Goal: Task Accomplishment & Management: Manage account settings

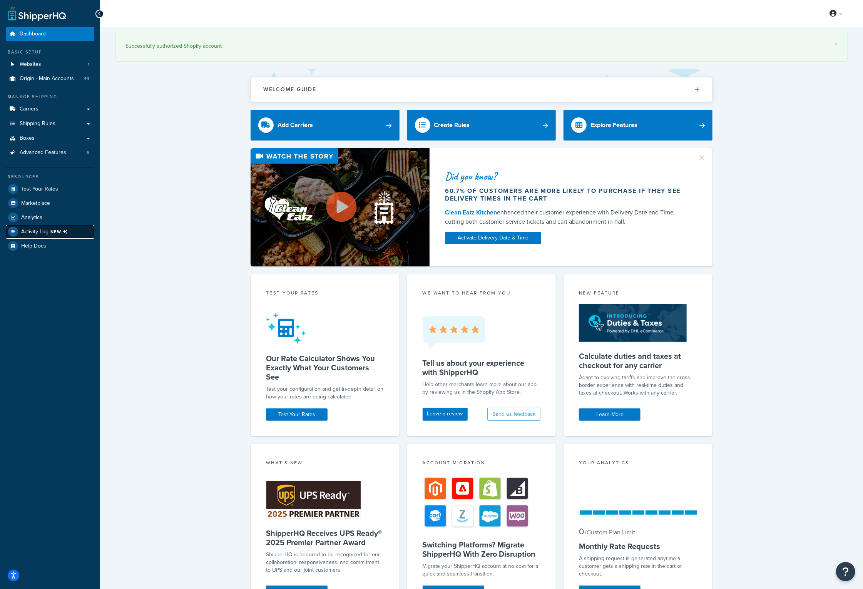
click at [53, 231] on span "NEW" at bounding box center [60, 232] width 20 height 6
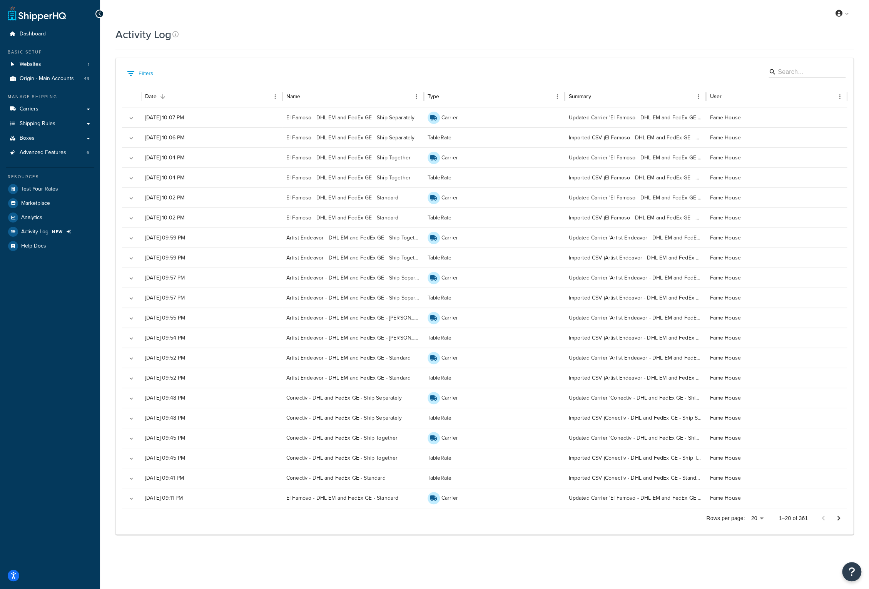
click at [65, 285] on div "Dashboard Basic Setup Websites 1 Origin - Main Accounts 49 Manage Shipping Carr…" at bounding box center [50, 294] width 100 height 589
click at [836, 518] on icon "Go to next page" at bounding box center [838, 517] width 9 height 9
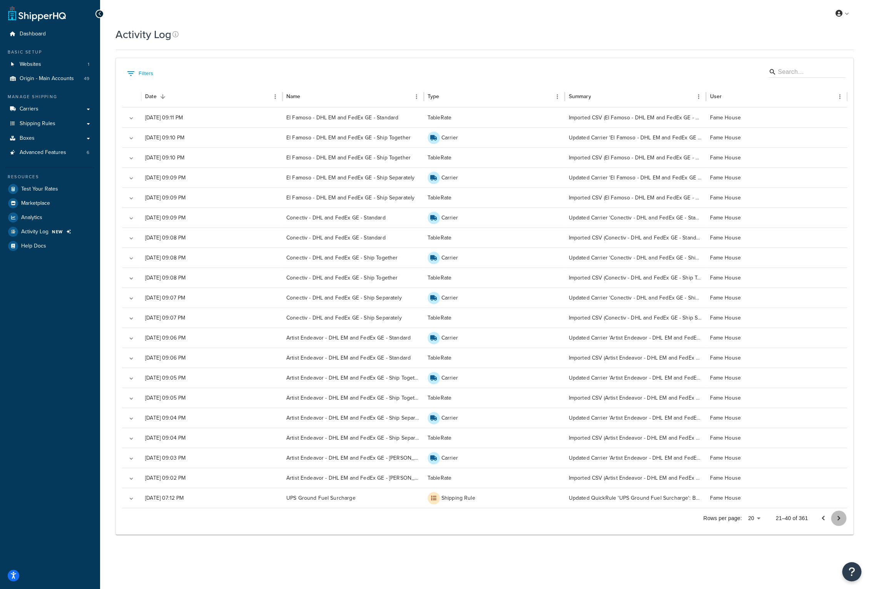
click at [840, 518] on icon "Go to next page" at bounding box center [838, 517] width 9 height 9
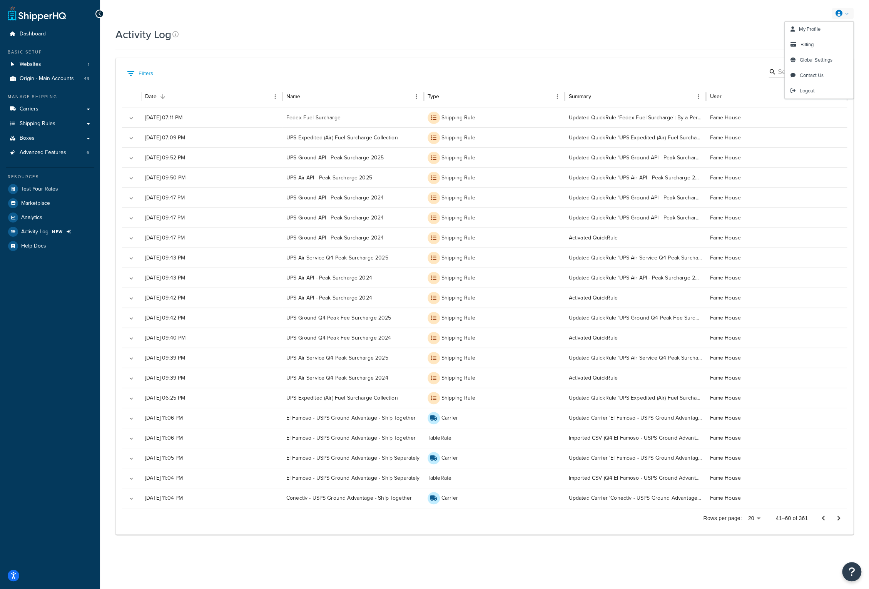
click at [847, 13] on link at bounding box center [843, 14] width 22 height 12
click at [812, 87] on span "Logout" at bounding box center [807, 90] width 15 height 7
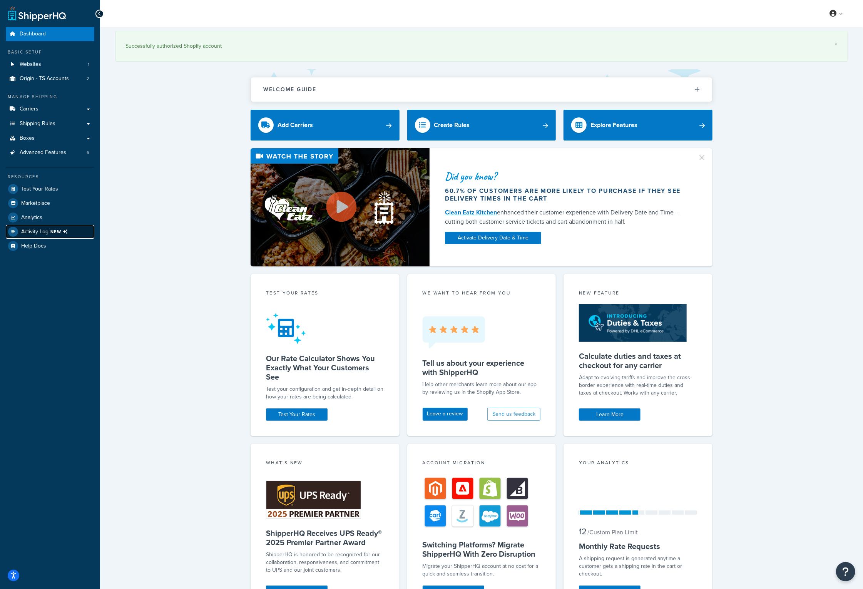
click at [61, 230] on span "NEW" at bounding box center [60, 232] width 20 height 6
